Goal: Task Accomplishment & Management: Manage account settings

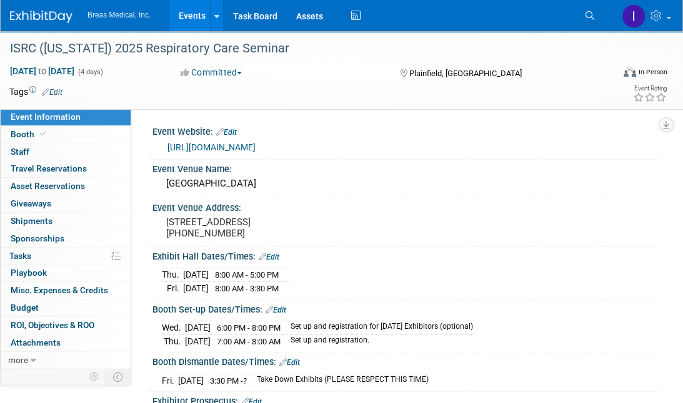
click at [187, 10] on link "Events" at bounding box center [192, 15] width 46 height 31
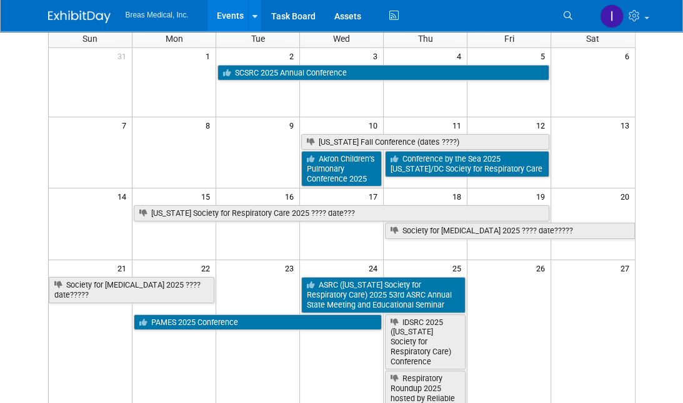
scroll to position [125, 0]
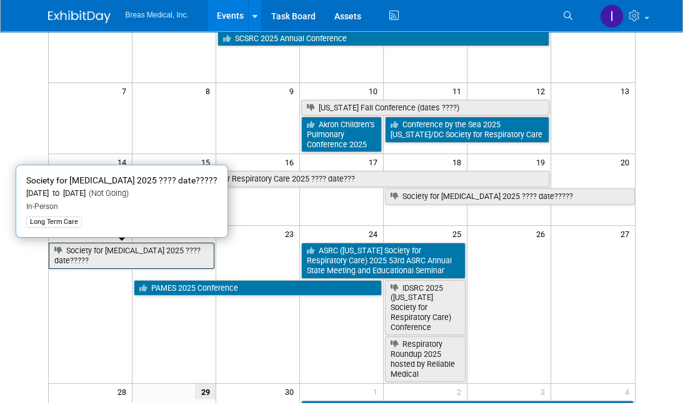
click at [155, 252] on link "Society for [MEDICAL_DATA] 2025 ???? date?????" at bounding box center [132, 256] width 166 height 26
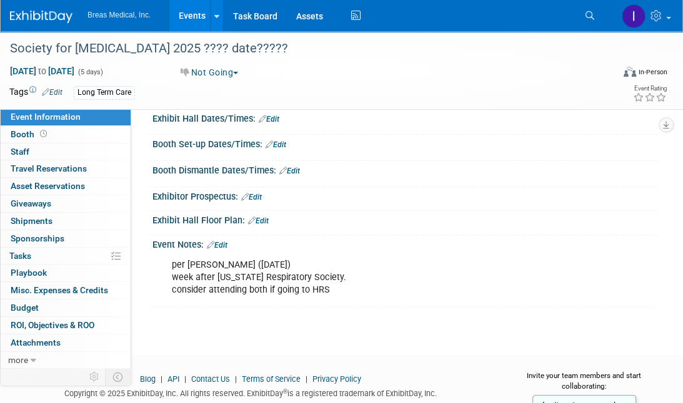
scroll to position [161, 0]
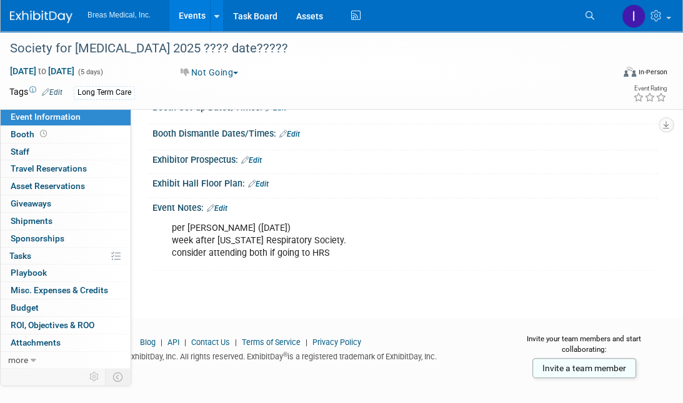
click at [189, 16] on link "Events" at bounding box center [192, 15] width 46 height 31
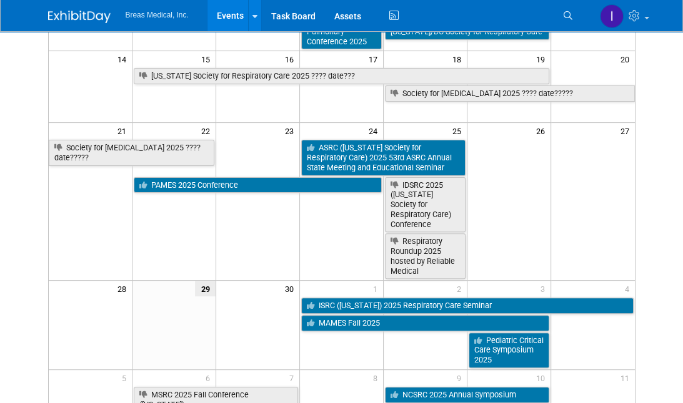
scroll to position [250, 0]
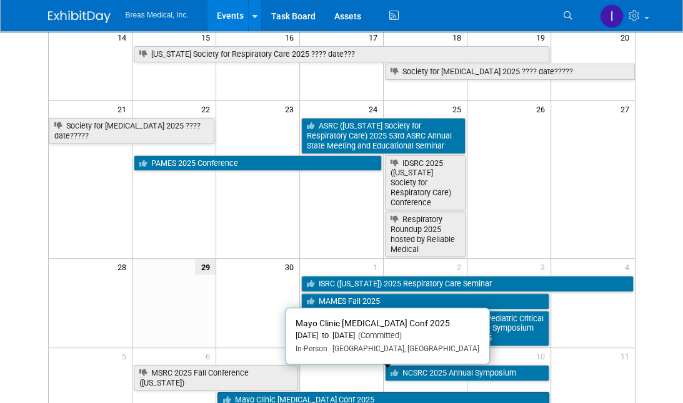
click at [393, 392] on link "Mayo Clinic [MEDICAL_DATA] Conf 2025" at bounding box center [383, 400] width 332 height 16
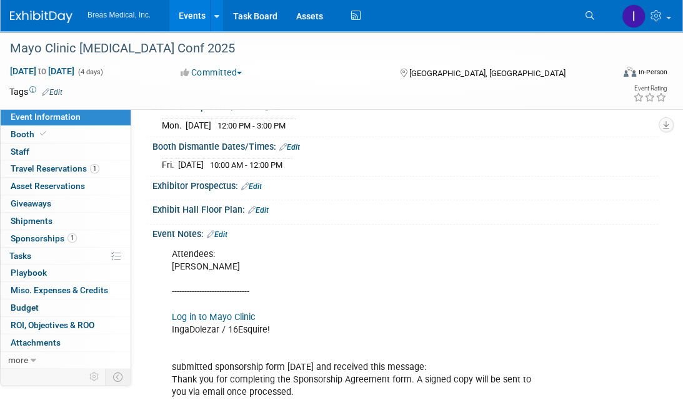
scroll to position [187, 0]
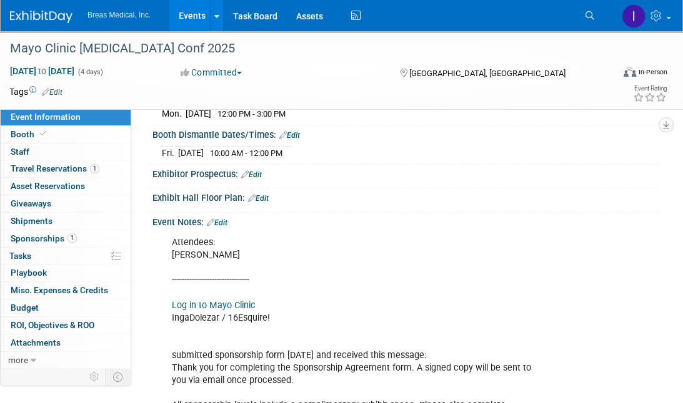
click at [227, 222] on link "Edit" at bounding box center [217, 223] width 21 height 9
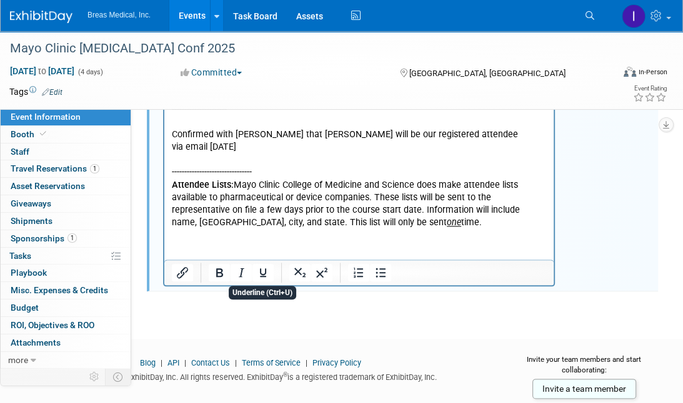
scroll to position [992, 0]
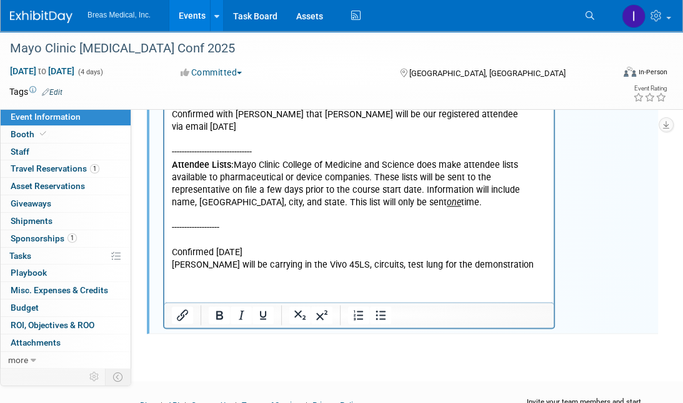
drag, startPoint x: 214, startPoint y: 250, endPoint x: 222, endPoint y: 240, distance: 12.5
click at [215, 248] on p "Confirmed 9-29-2025" at bounding box center [359, 253] width 375 height 12
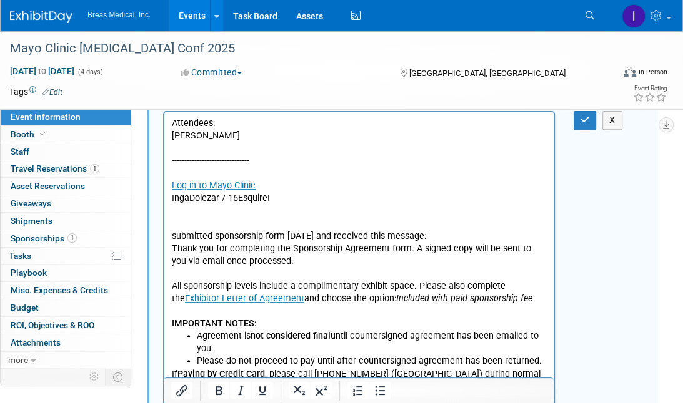
scroll to position [305, 0]
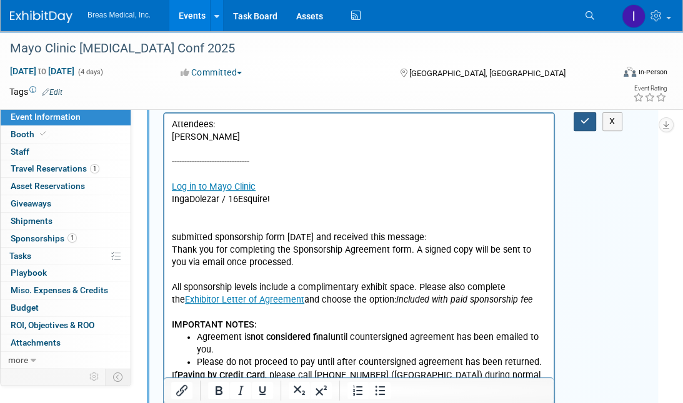
click at [582, 117] on icon "button" at bounding box center [584, 121] width 9 height 9
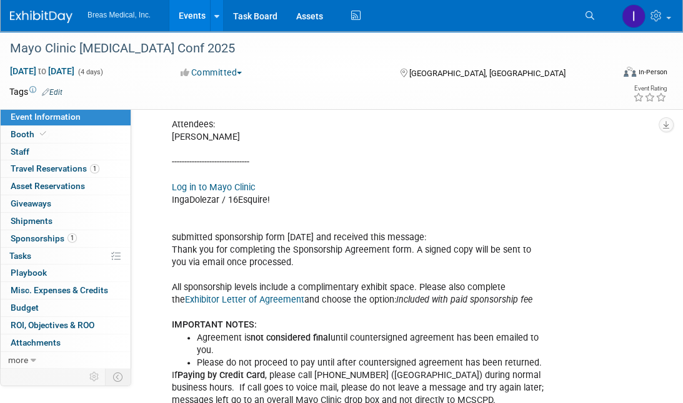
click at [195, 14] on link "Events" at bounding box center [192, 15] width 46 height 31
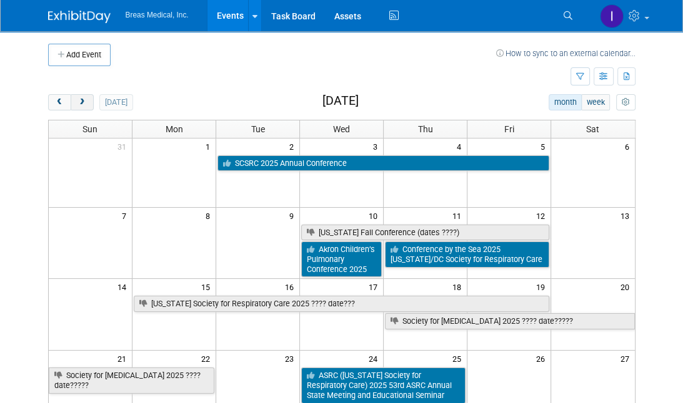
click at [87, 100] on button "next" at bounding box center [82, 102] width 23 height 16
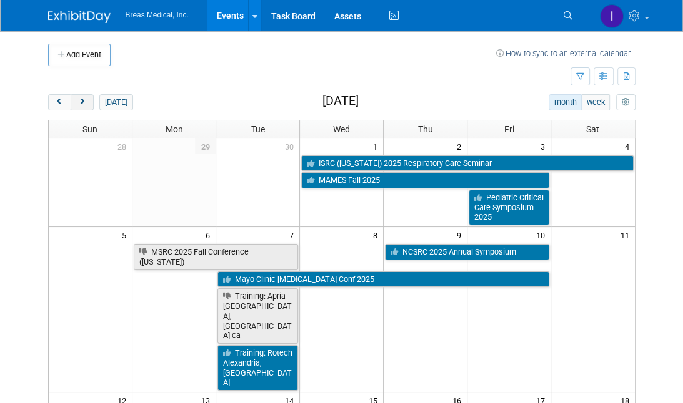
click at [87, 100] on button "next" at bounding box center [82, 102] width 23 height 16
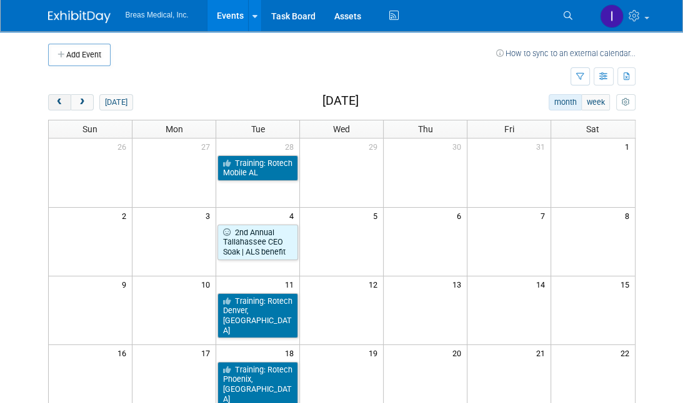
click at [52, 97] on button "prev" at bounding box center [59, 102] width 23 height 16
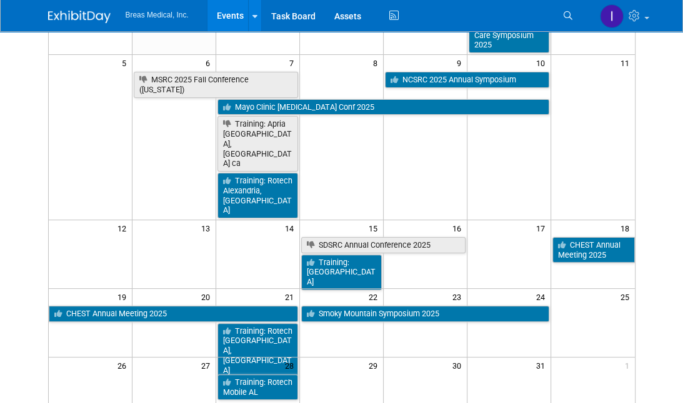
scroll to position [187, 0]
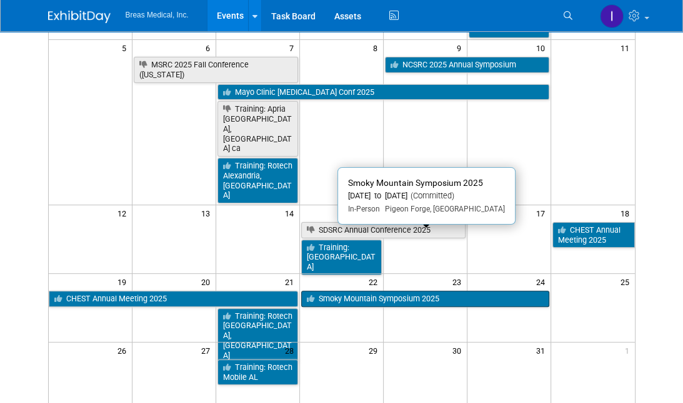
click at [384, 291] on link "Smoky Mountain Symposium 2025" at bounding box center [425, 299] width 248 height 16
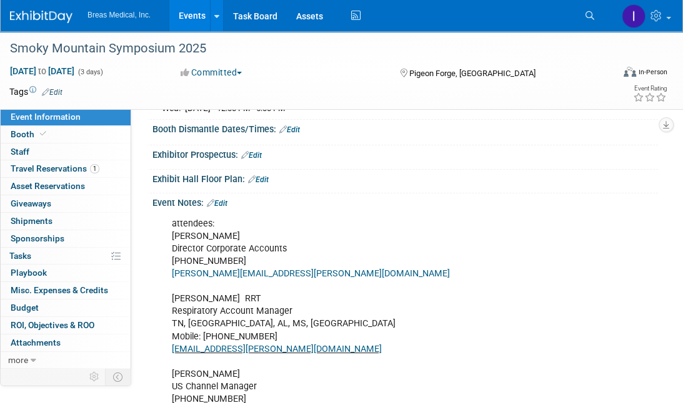
scroll to position [187, 0]
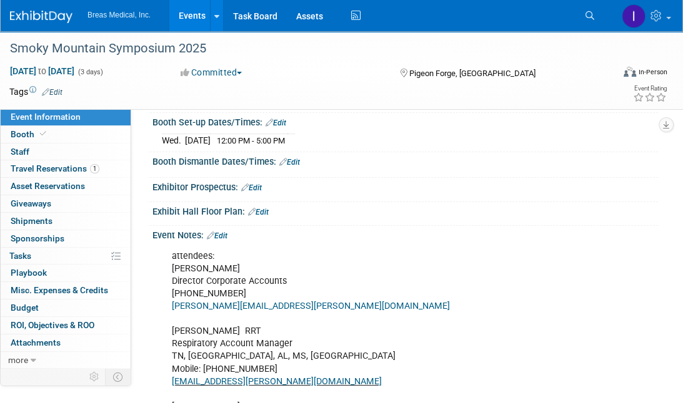
click at [225, 232] on link "Edit" at bounding box center [217, 236] width 21 height 9
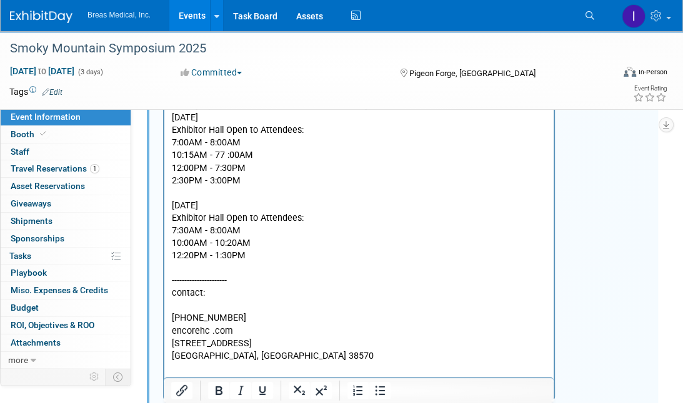
scroll to position [687, 0]
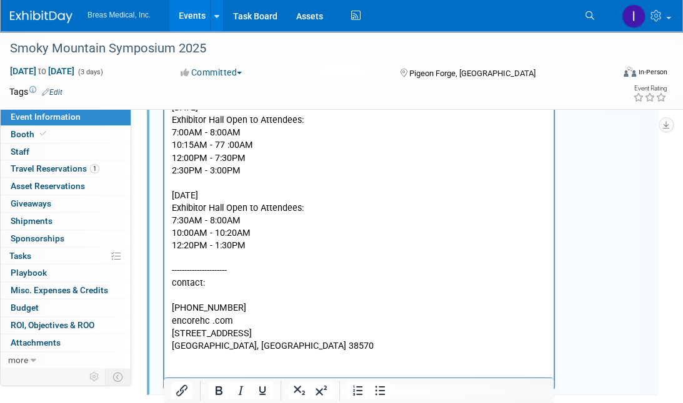
click at [315, 344] on p "attendees: Brett Townsend Director Corporate Accounts 770-324-6525 Brett.townse…" at bounding box center [359, 52] width 375 height 602
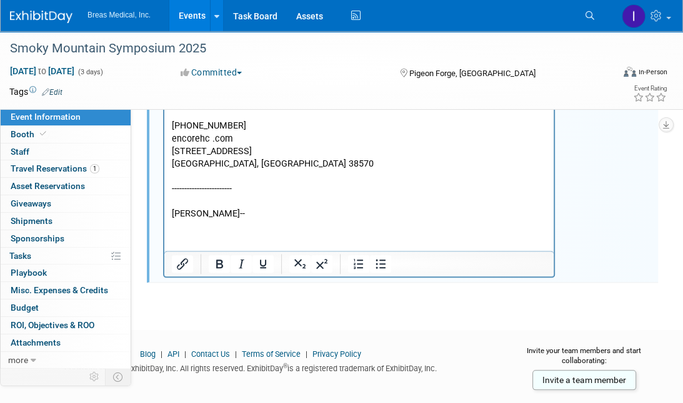
scroll to position [879, 0]
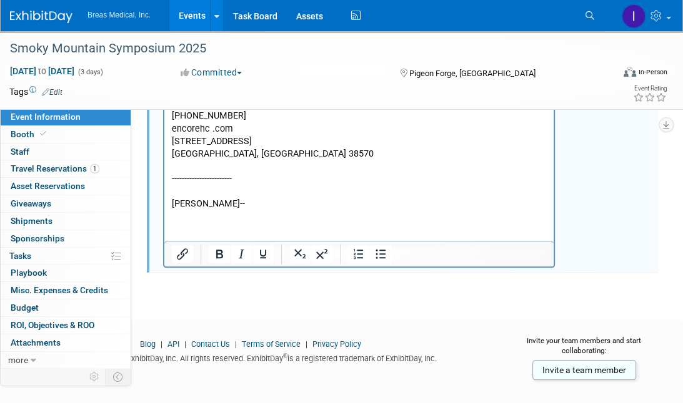
click at [222, 199] on p "Joe Kalis--" at bounding box center [359, 204] width 375 height 12
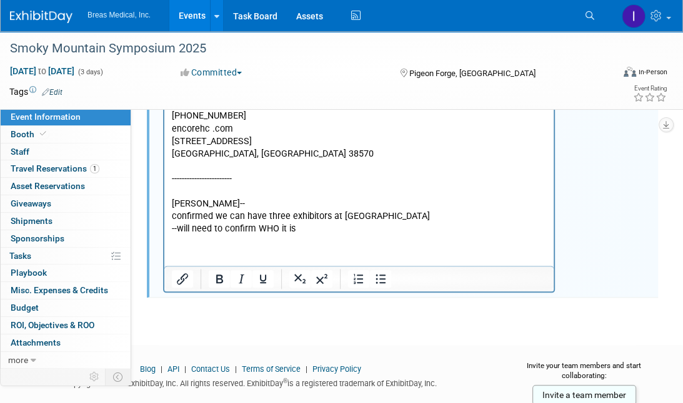
click at [420, 214] on p "confirmed we can have three exhibitors at Smoky Mt" at bounding box center [359, 216] width 375 height 12
click at [228, 204] on p "Joe Kalis--" at bounding box center [359, 204] width 375 height 12
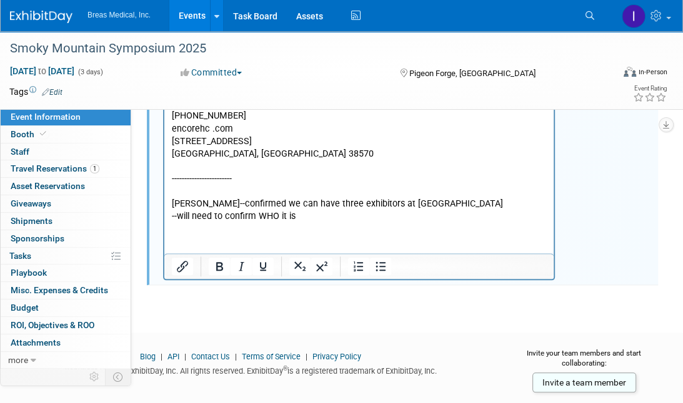
click at [255, 200] on p "Joe Kalis-- confirmed we can have three exhibitors at Smoky Mt" at bounding box center [359, 204] width 375 height 12
click at [372, 223] on p "--will need to confirm WHO it is" at bounding box center [359, 229] width 375 height 12
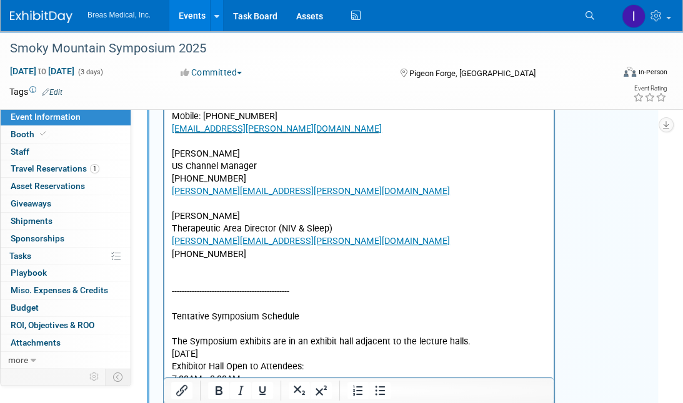
scroll to position [317, 0]
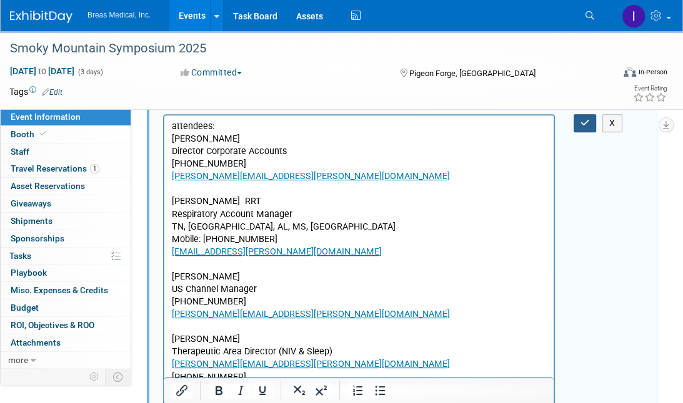
click at [585, 121] on icon "button" at bounding box center [584, 123] width 9 height 9
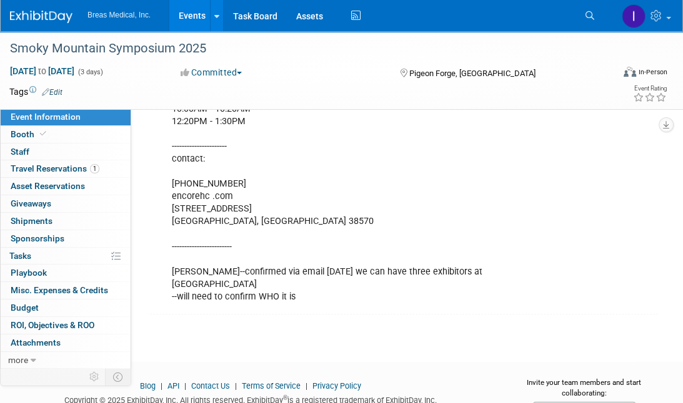
scroll to position [817, 0]
